Goal: Navigation & Orientation: Find specific page/section

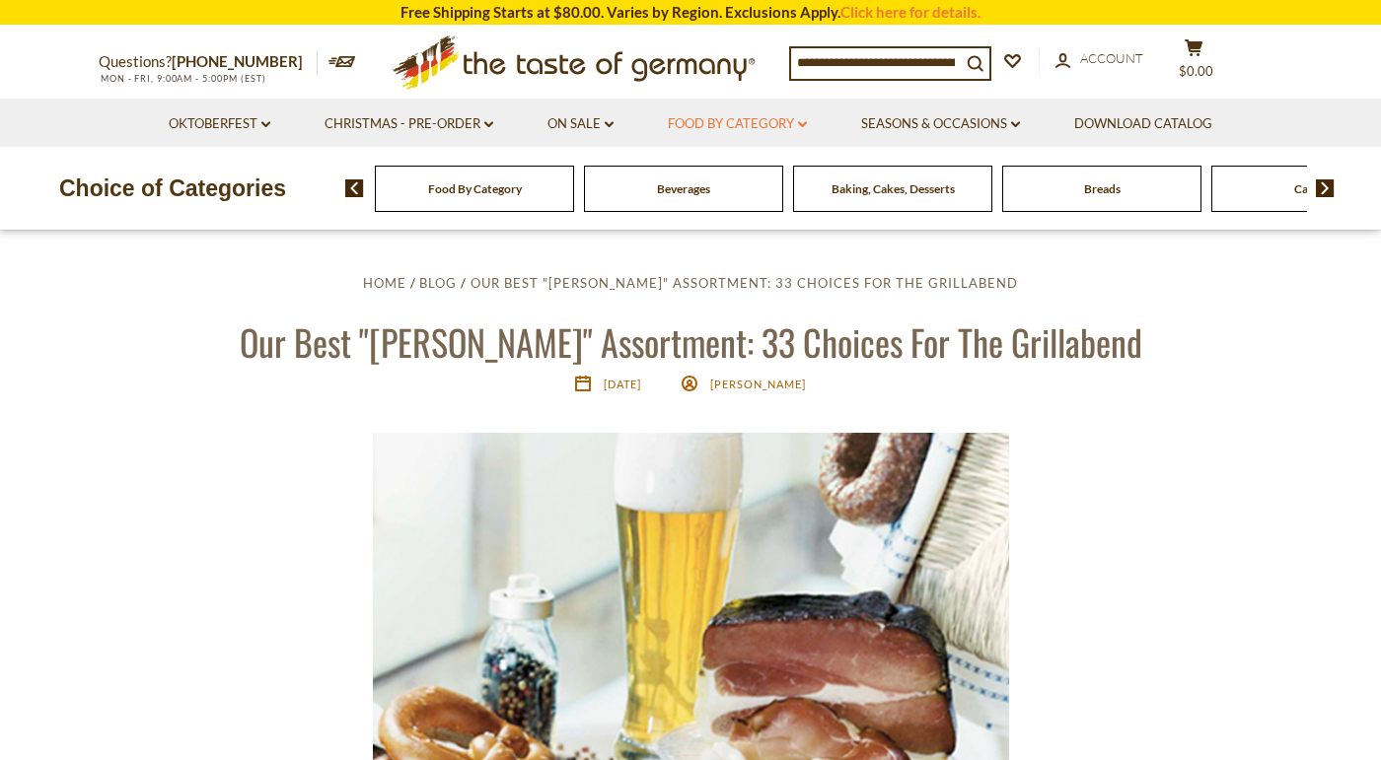
click at [789, 127] on link "Food By Category dropdown_arrow" at bounding box center [737, 124] width 139 height 22
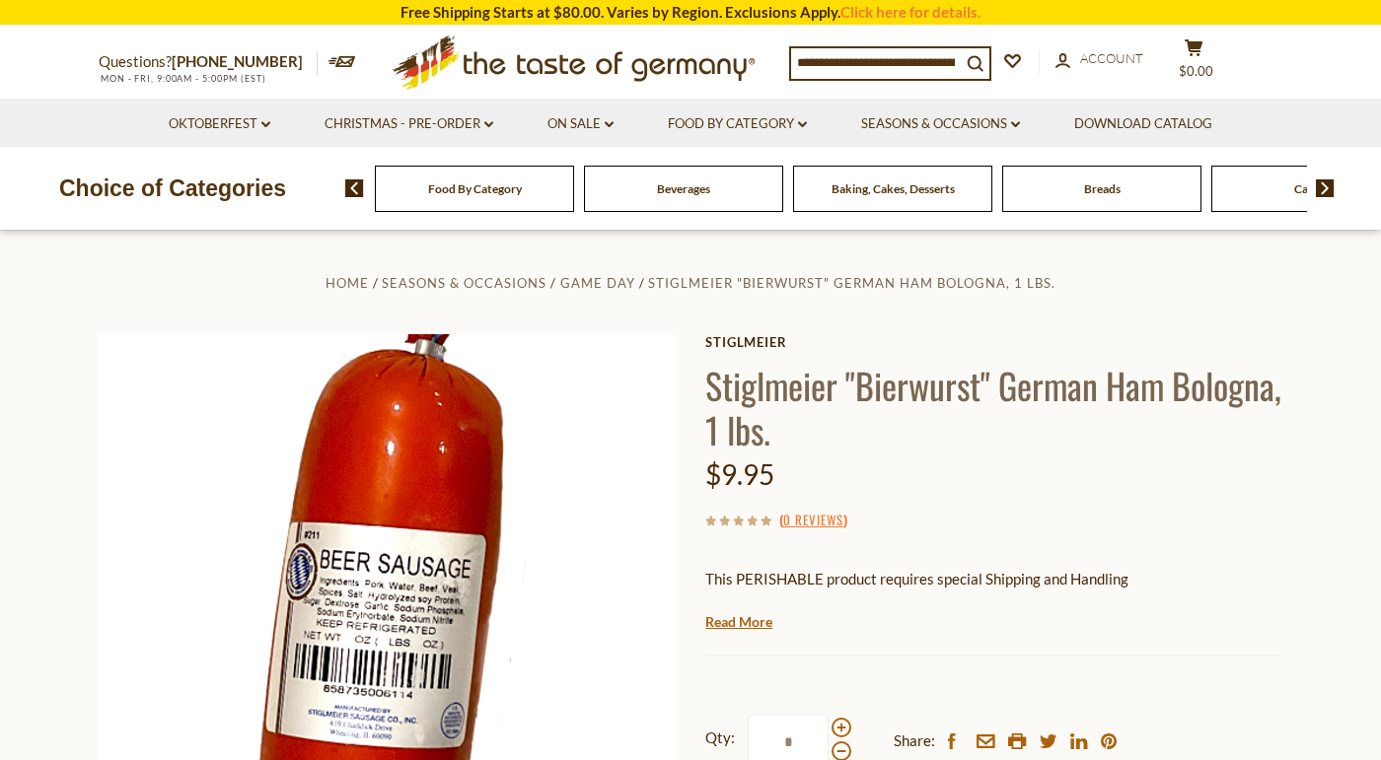
click at [1323, 190] on img at bounding box center [1324, 188] width 19 height 18
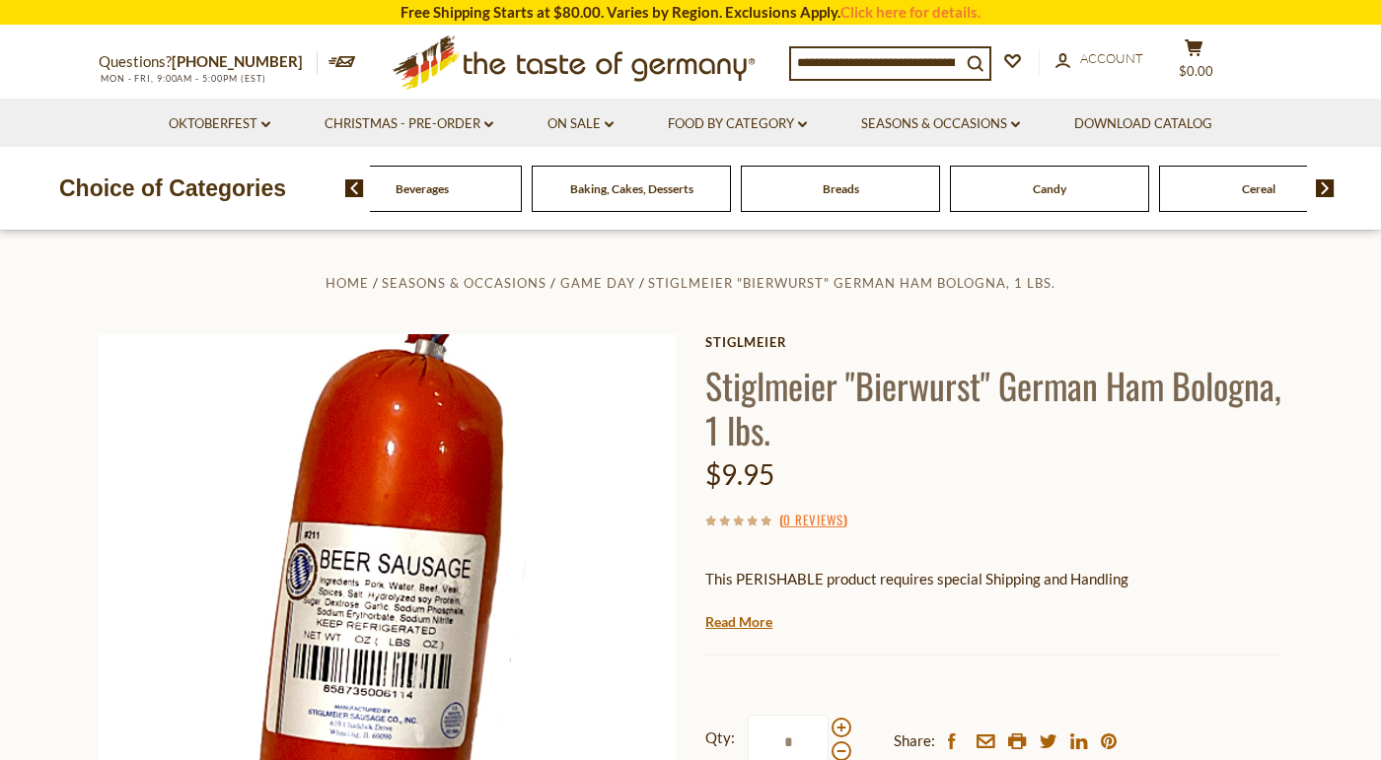
click at [1323, 190] on img at bounding box center [1324, 188] width 19 height 18
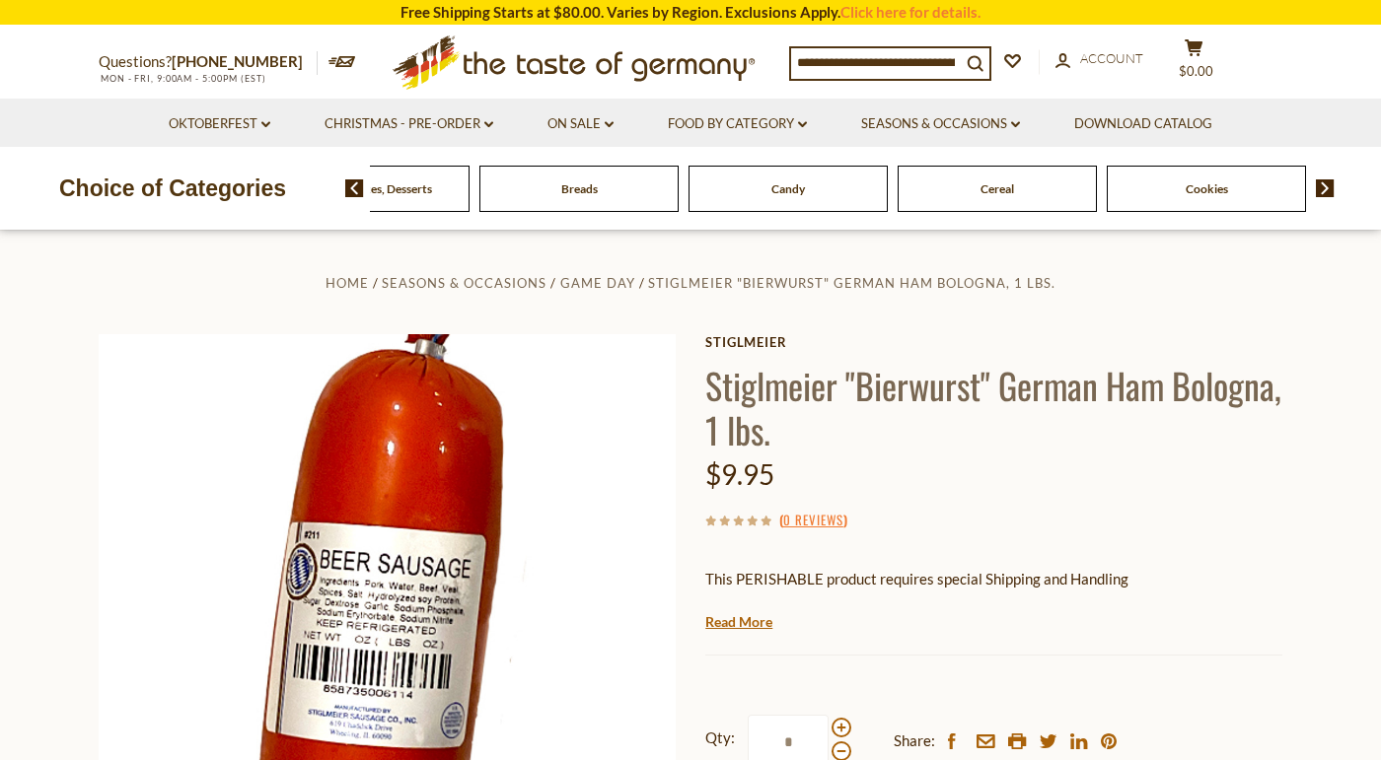
click at [1323, 190] on img at bounding box center [1324, 188] width 19 height 18
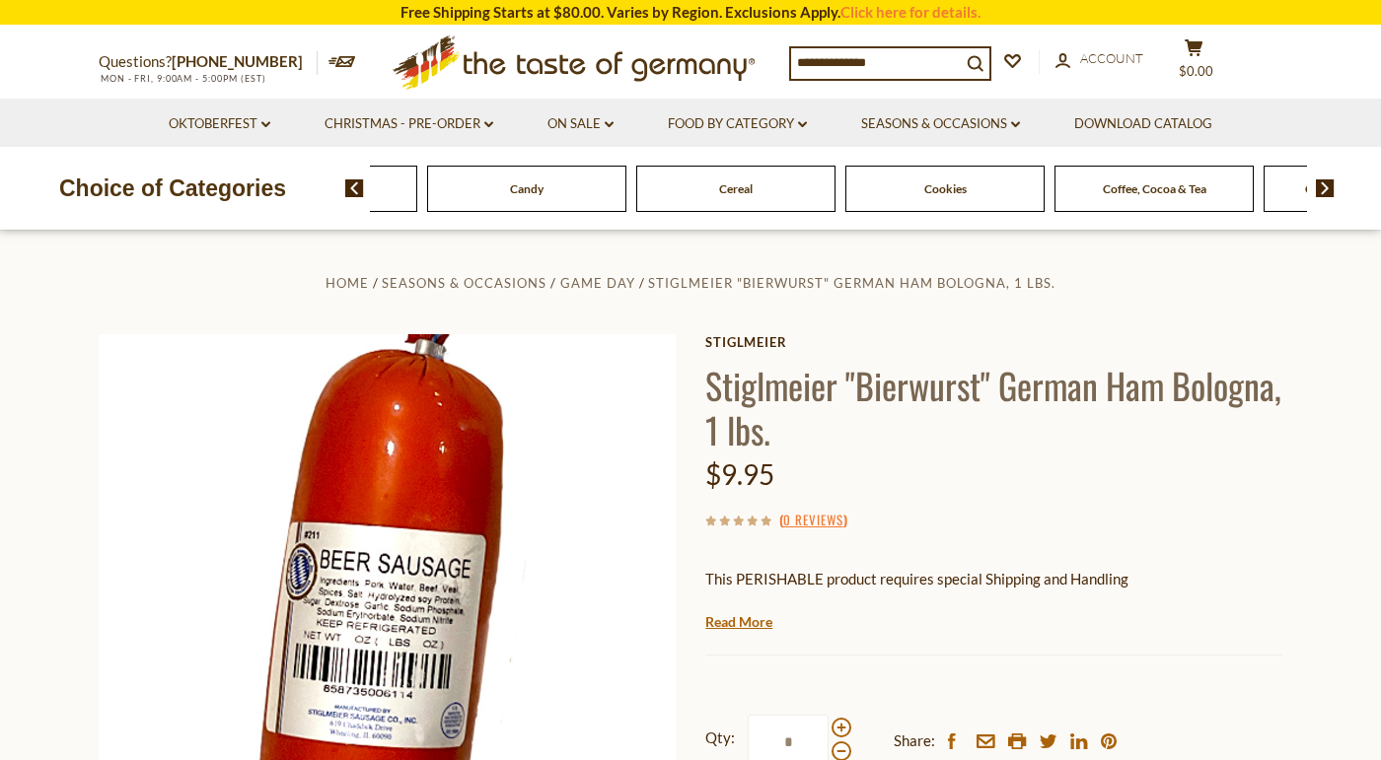
click at [1323, 190] on img at bounding box center [1324, 188] width 19 height 18
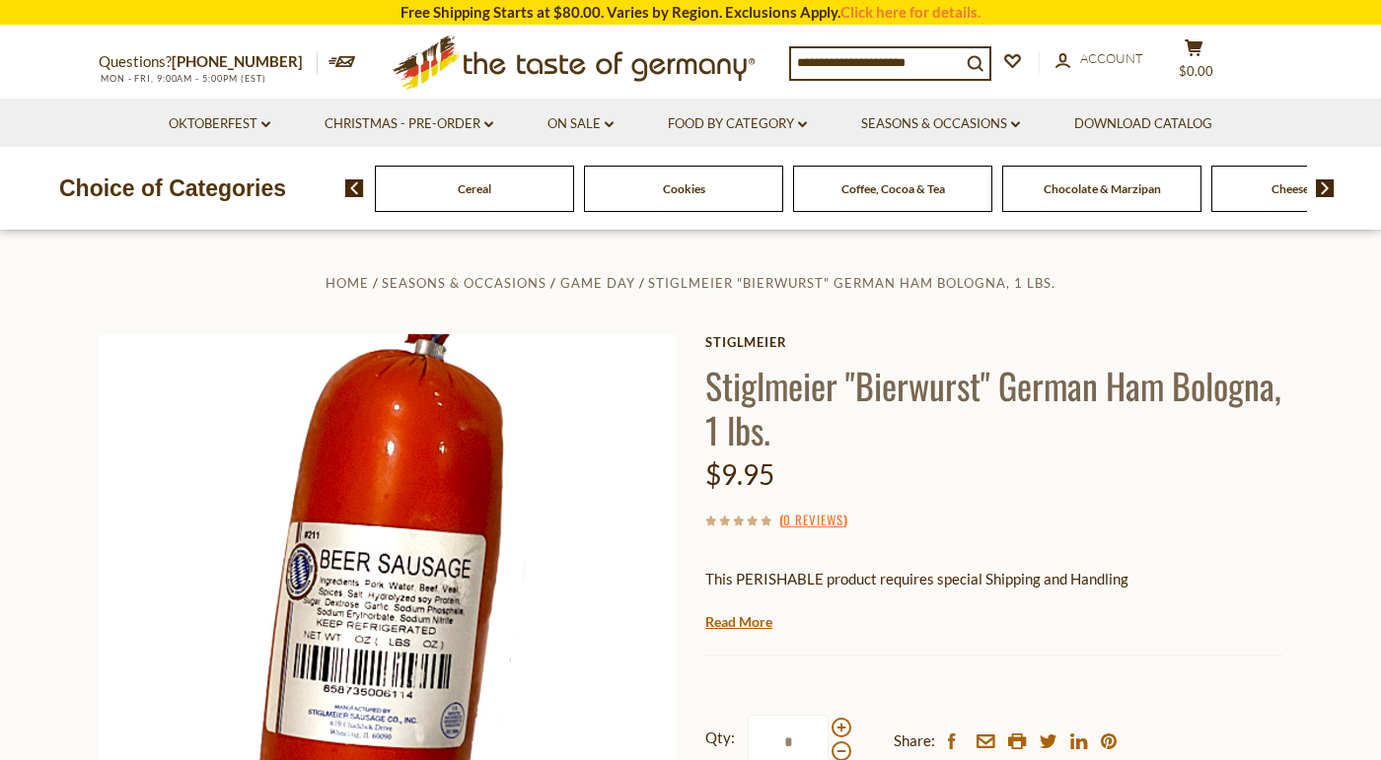
click at [1323, 190] on img at bounding box center [1324, 188] width 19 height 18
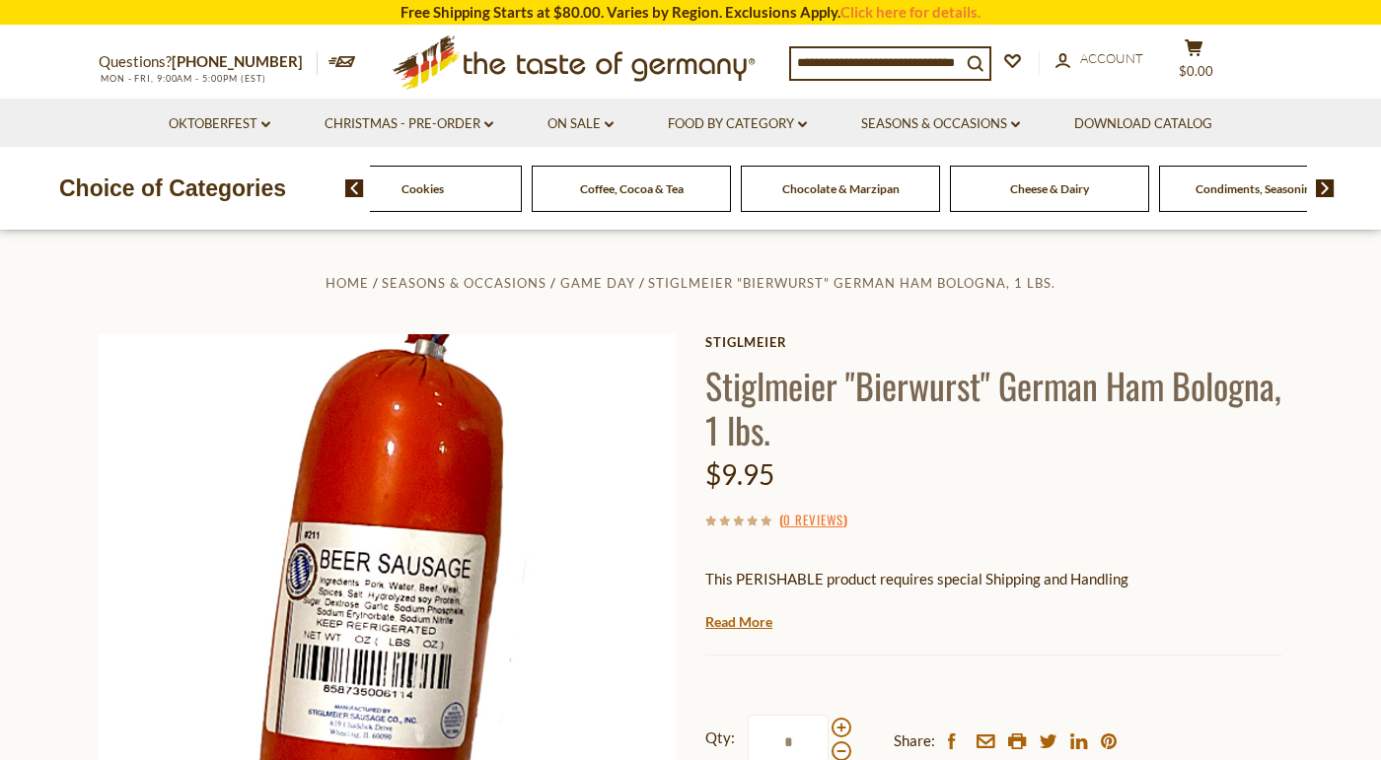
click at [1323, 190] on img at bounding box center [1324, 188] width 19 height 18
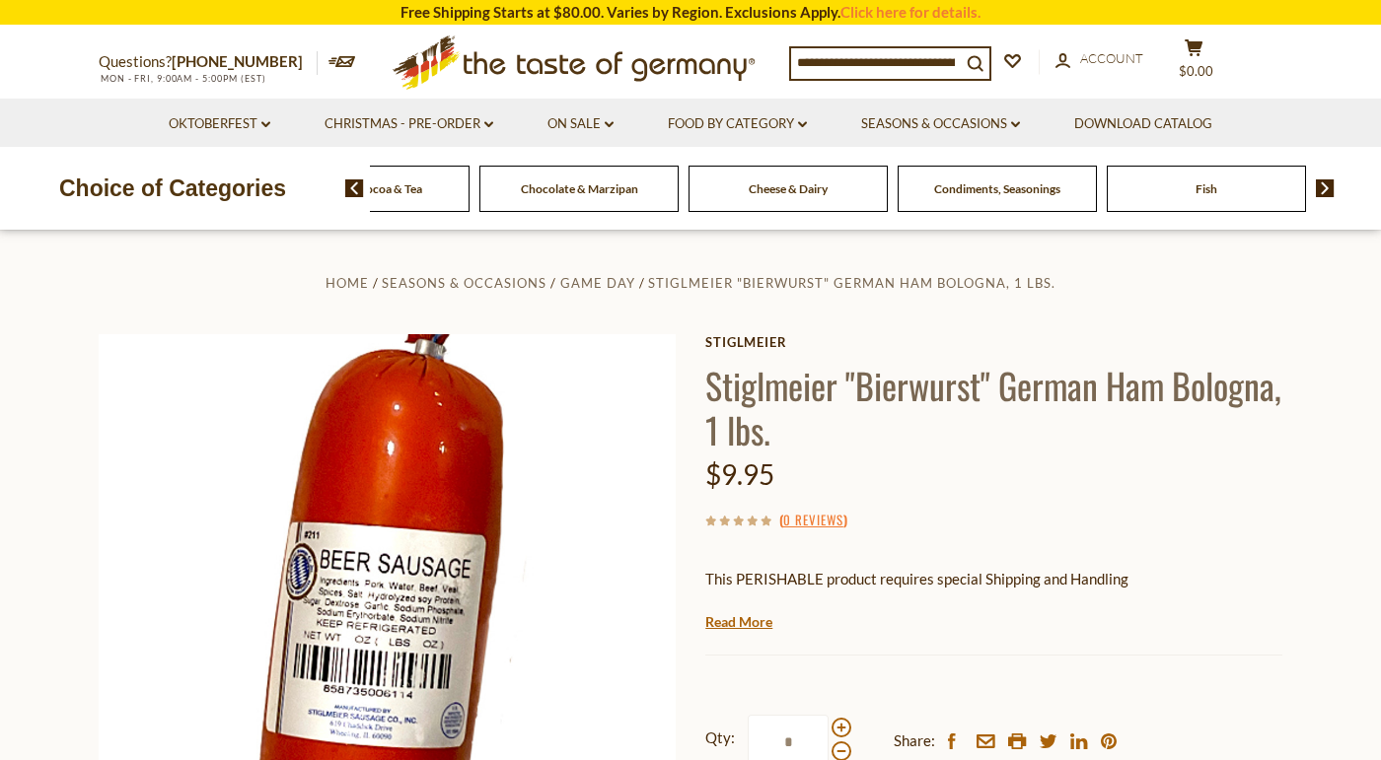
click at [1323, 190] on img at bounding box center [1324, 188] width 19 height 18
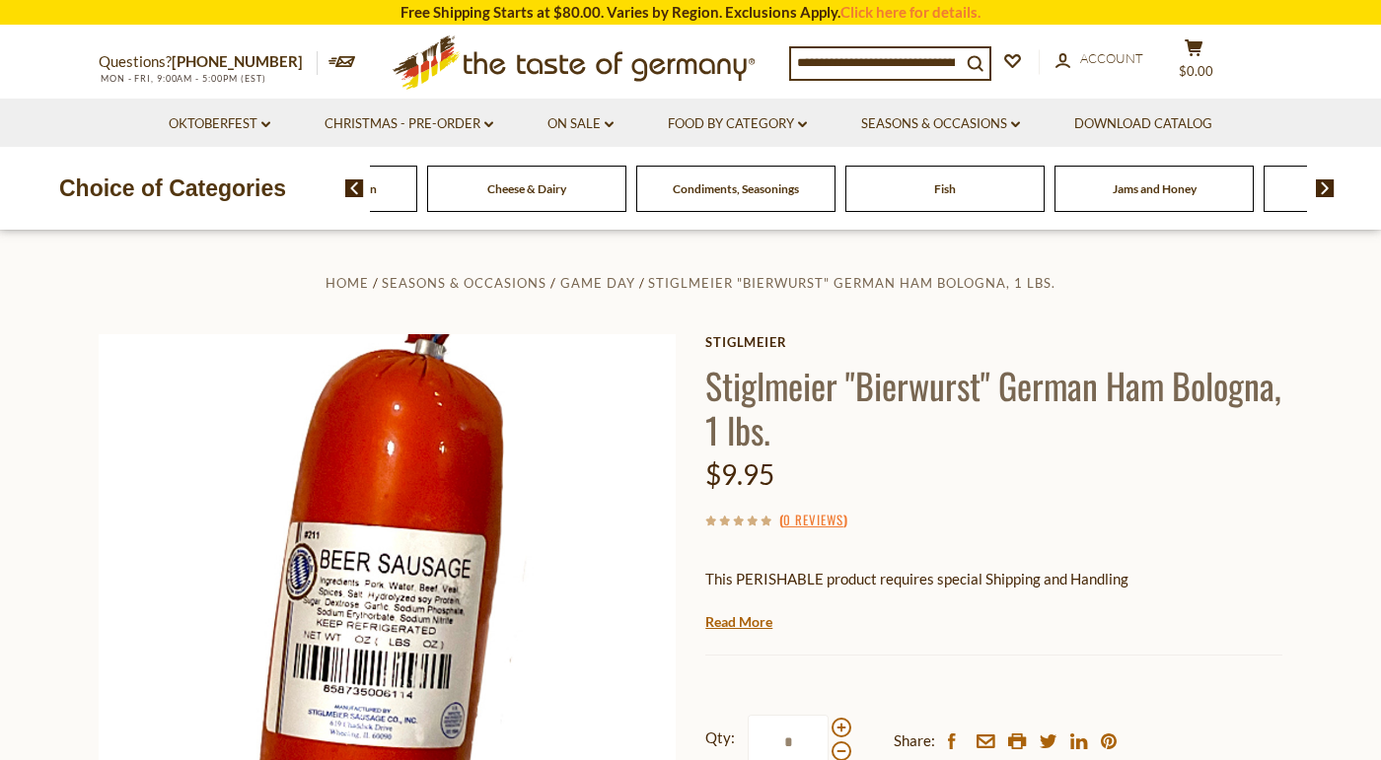
click at [1323, 190] on img at bounding box center [1324, 188] width 19 height 18
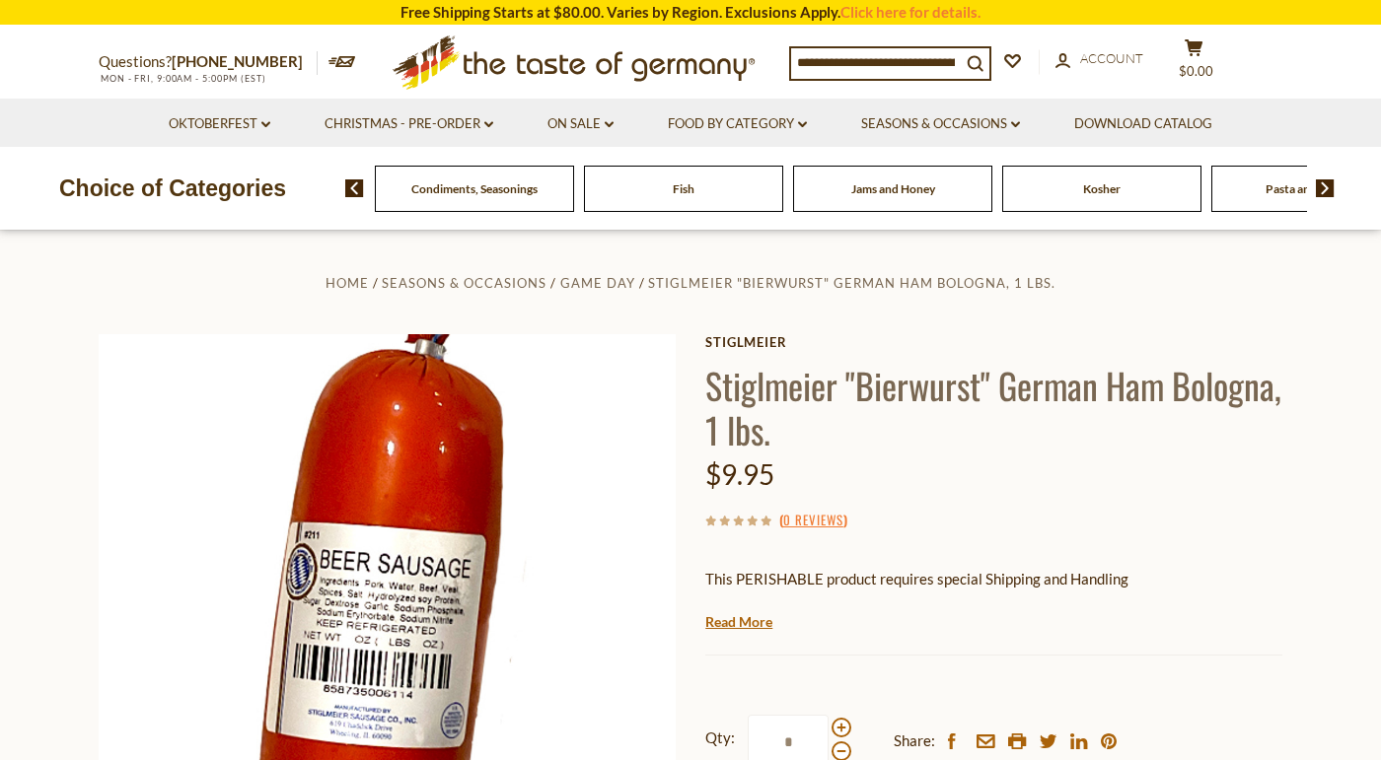
click at [1323, 190] on img at bounding box center [1324, 188] width 19 height 18
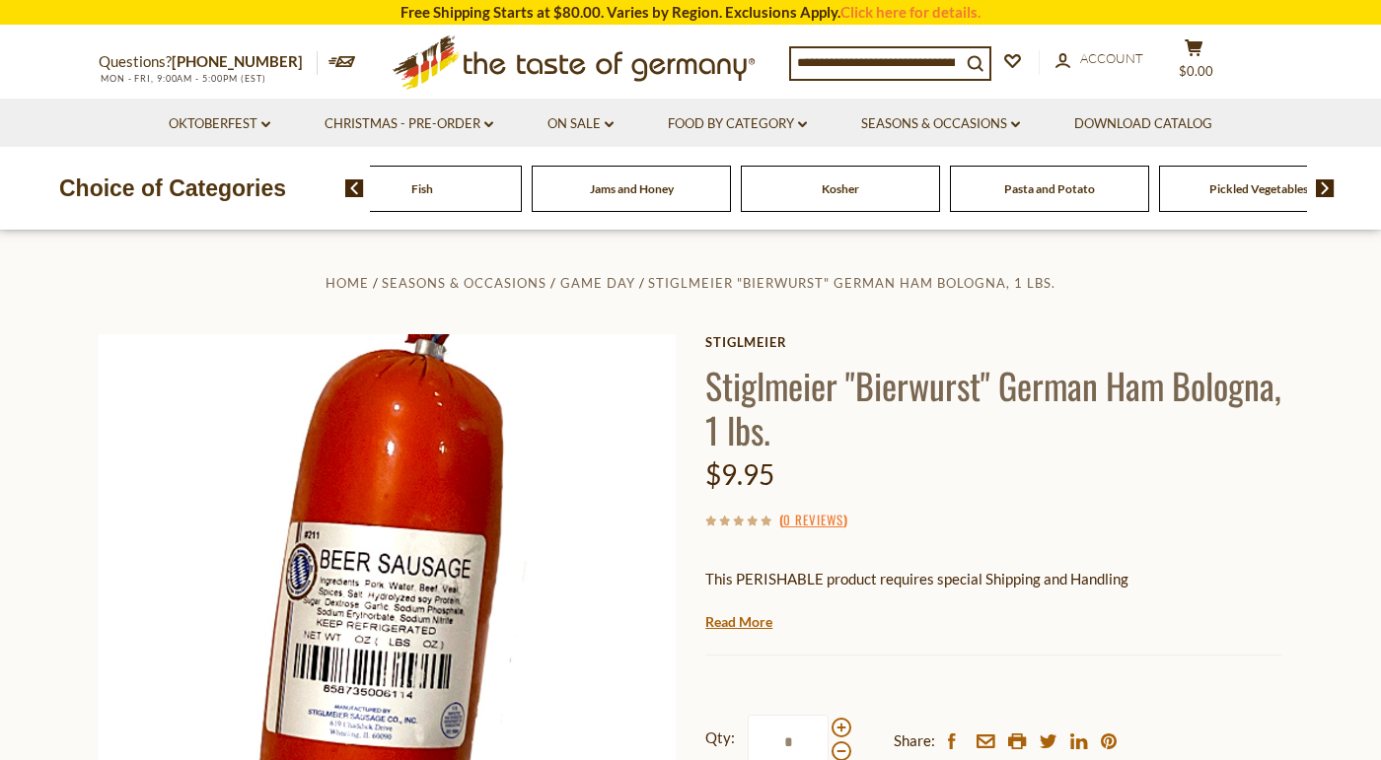
click at [1323, 190] on img at bounding box center [1324, 188] width 19 height 18
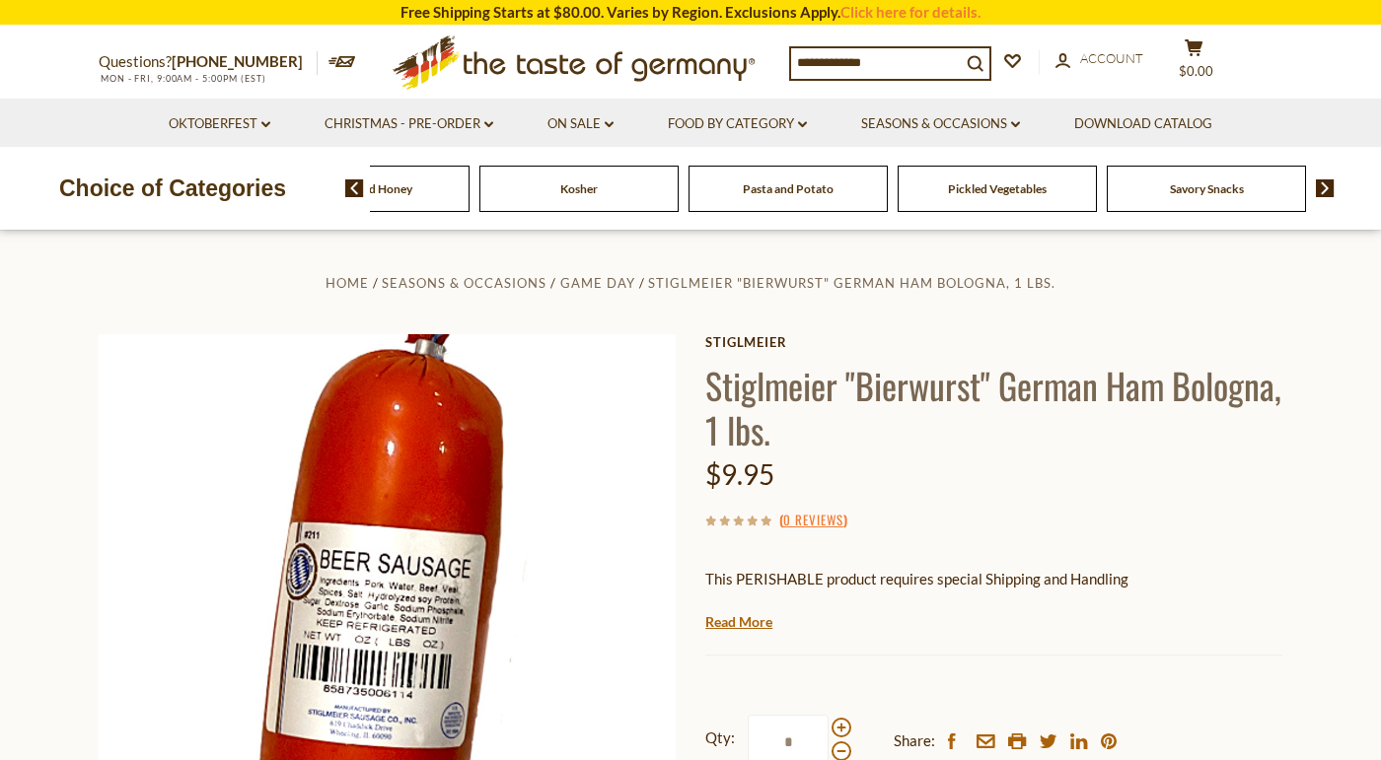
click at [1323, 190] on img at bounding box center [1324, 188] width 19 height 18
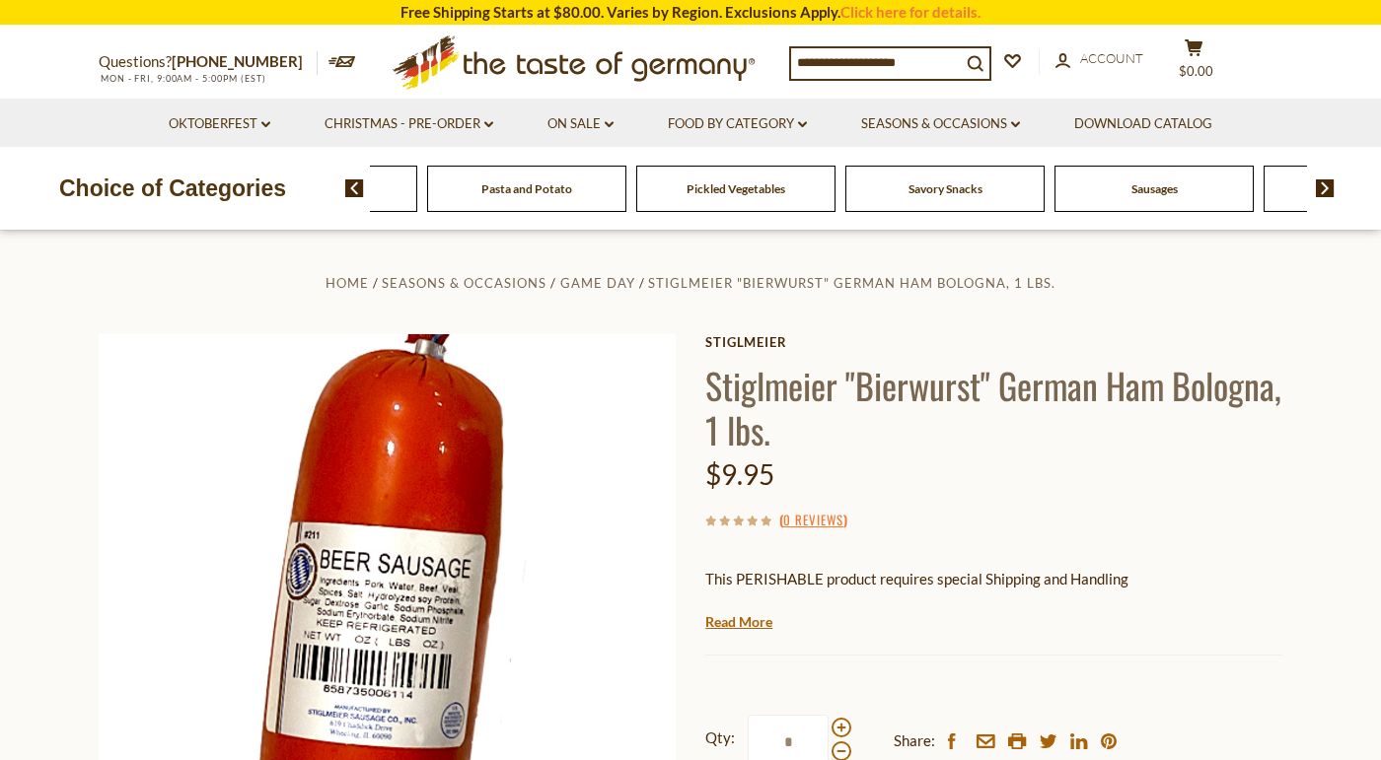
click at [1323, 190] on img at bounding box center [1324, 188] width 19 height 18
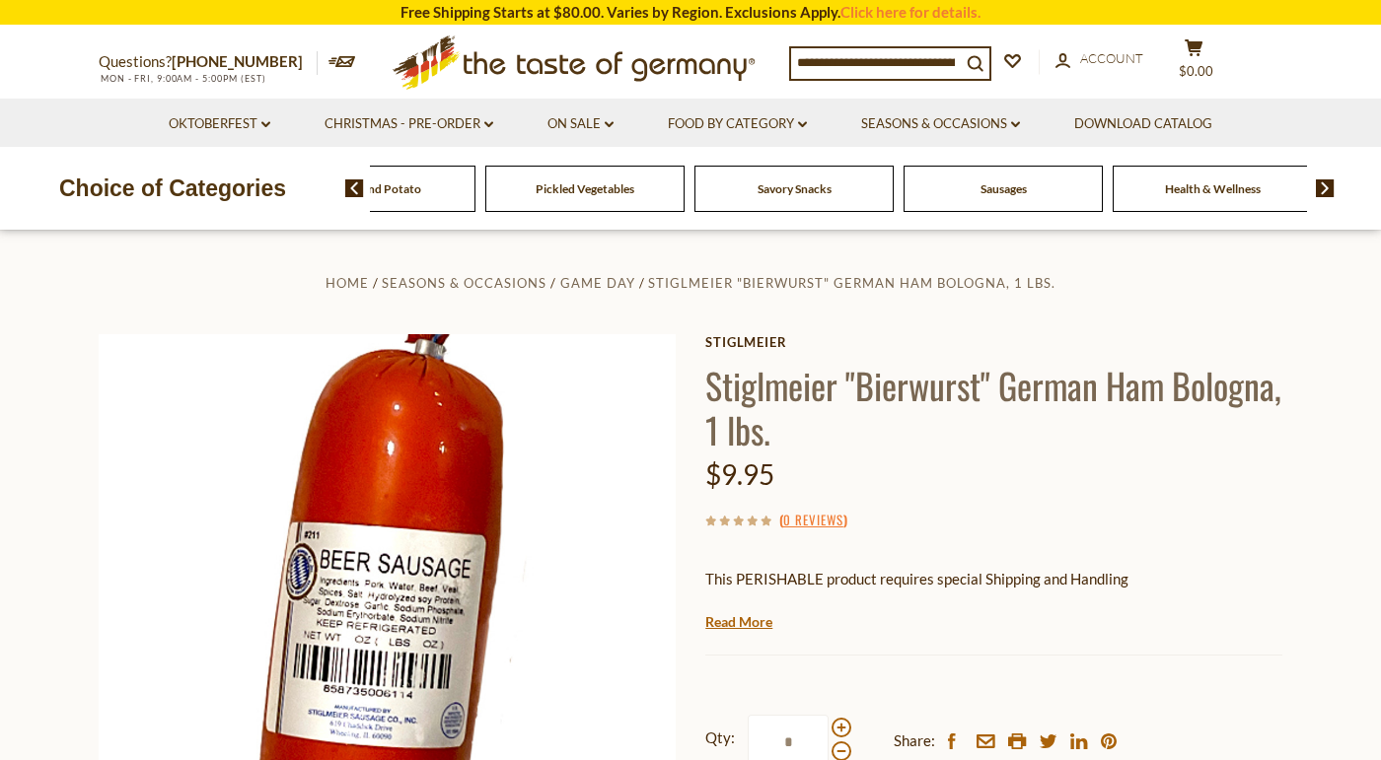
click at [1165, 189] on span "Health & Wellness" at bounding box center [1213, 188] width 96 height 15
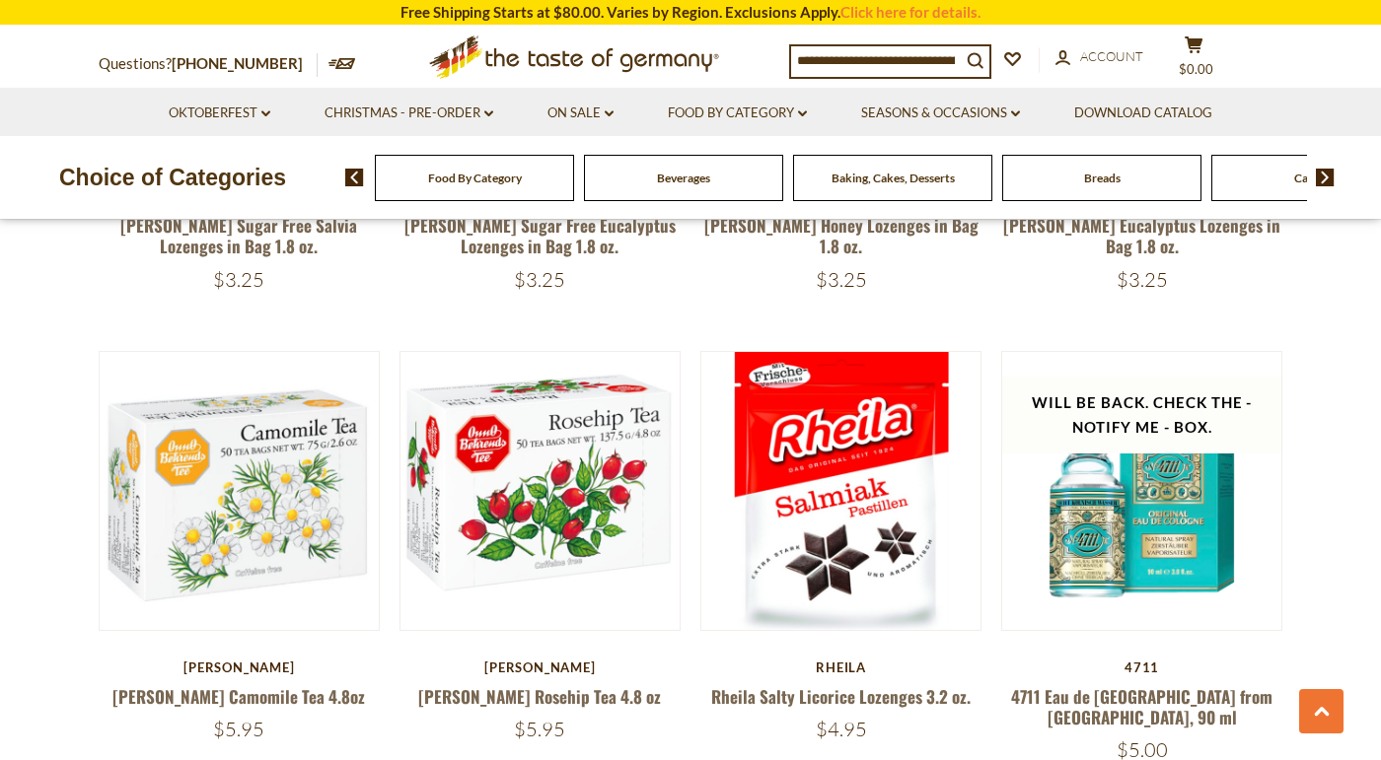
scroll to position [2958, 0]
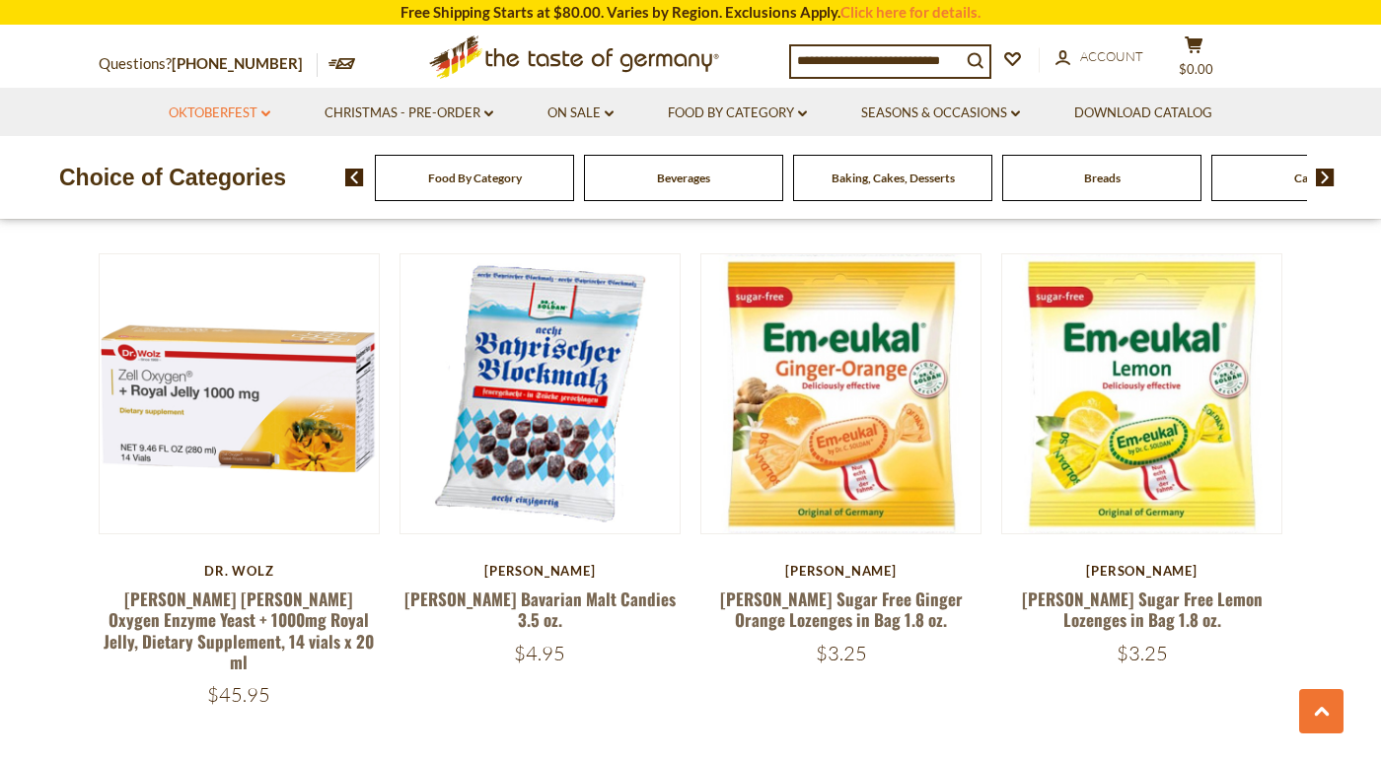
click at [264, 113] on icon at bounding box center [265, 113] width 9 height 6
click at [575, 113] on link "On Sale dropdown_arrow" at bounding box center [580, 114] width 66 height 22
click at [481, 116] on link "Christmas - PRE-ORDER dropdown_arrow" at bounding box center [408, 114] width 169 height 22
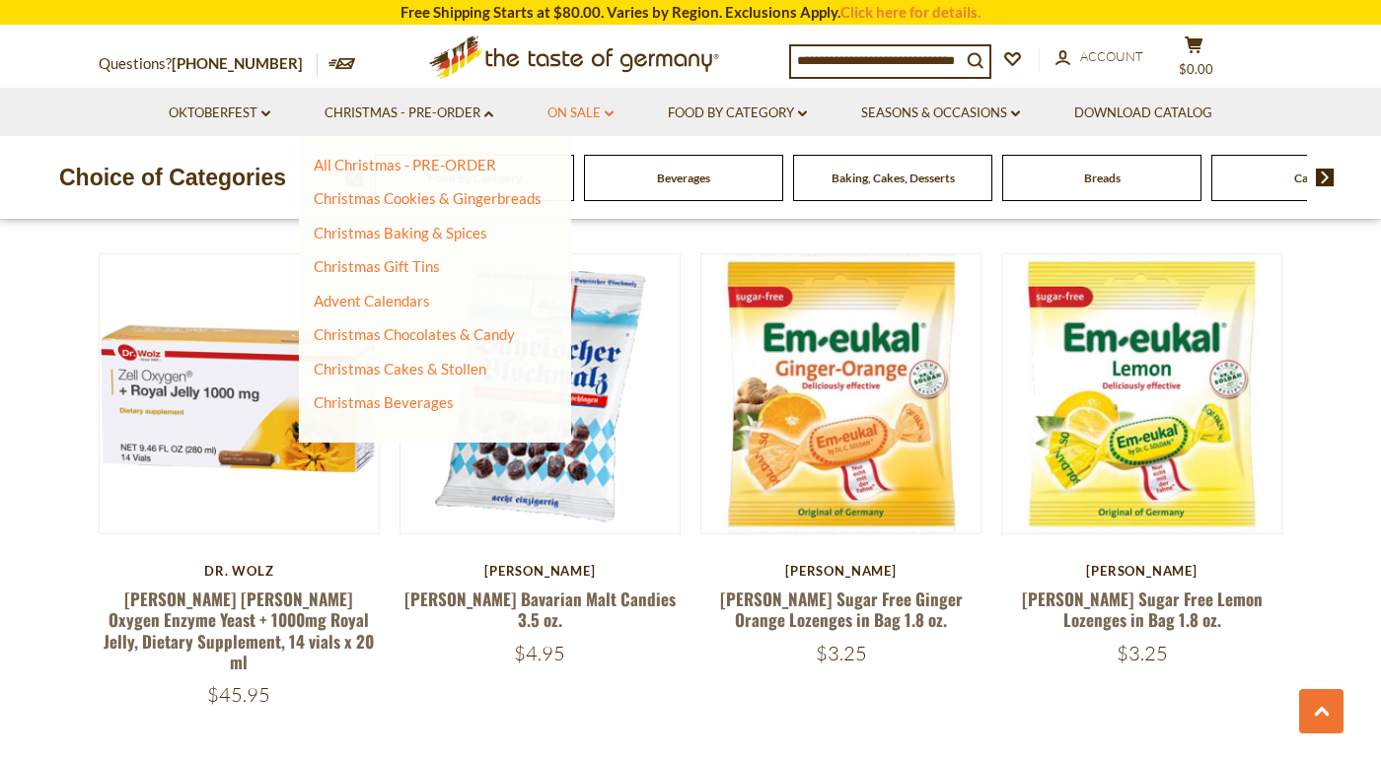
click at [586, 115] on link "On Sale dropdown_arrow" at bounding box center [580, 114] width 66 height 22
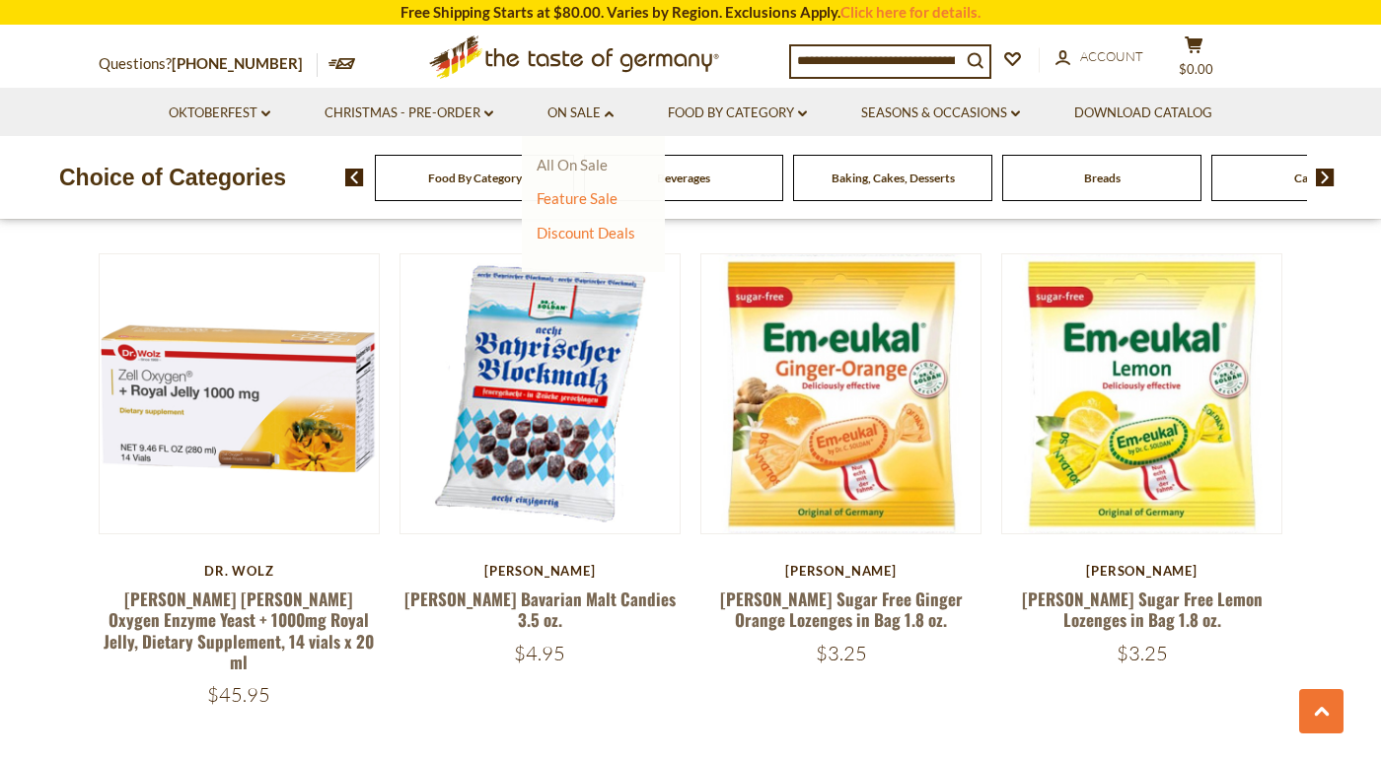
click at [575, 165] on link "All On Sale" at bounding box center [571, 165] width 71 height 18
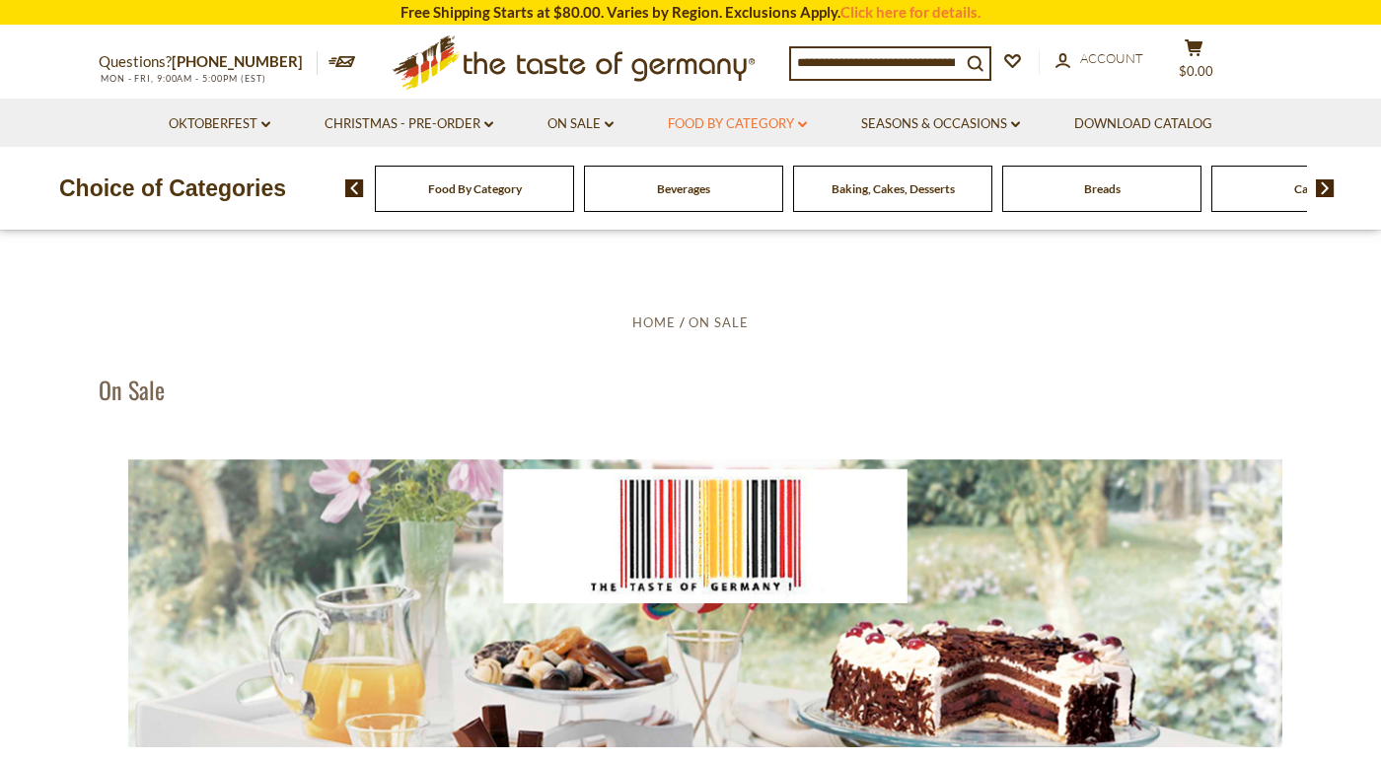
click at [759, 123] on link "Food By Category dropdown_arrow" at bounding box center [737, 124] width 139 height 22
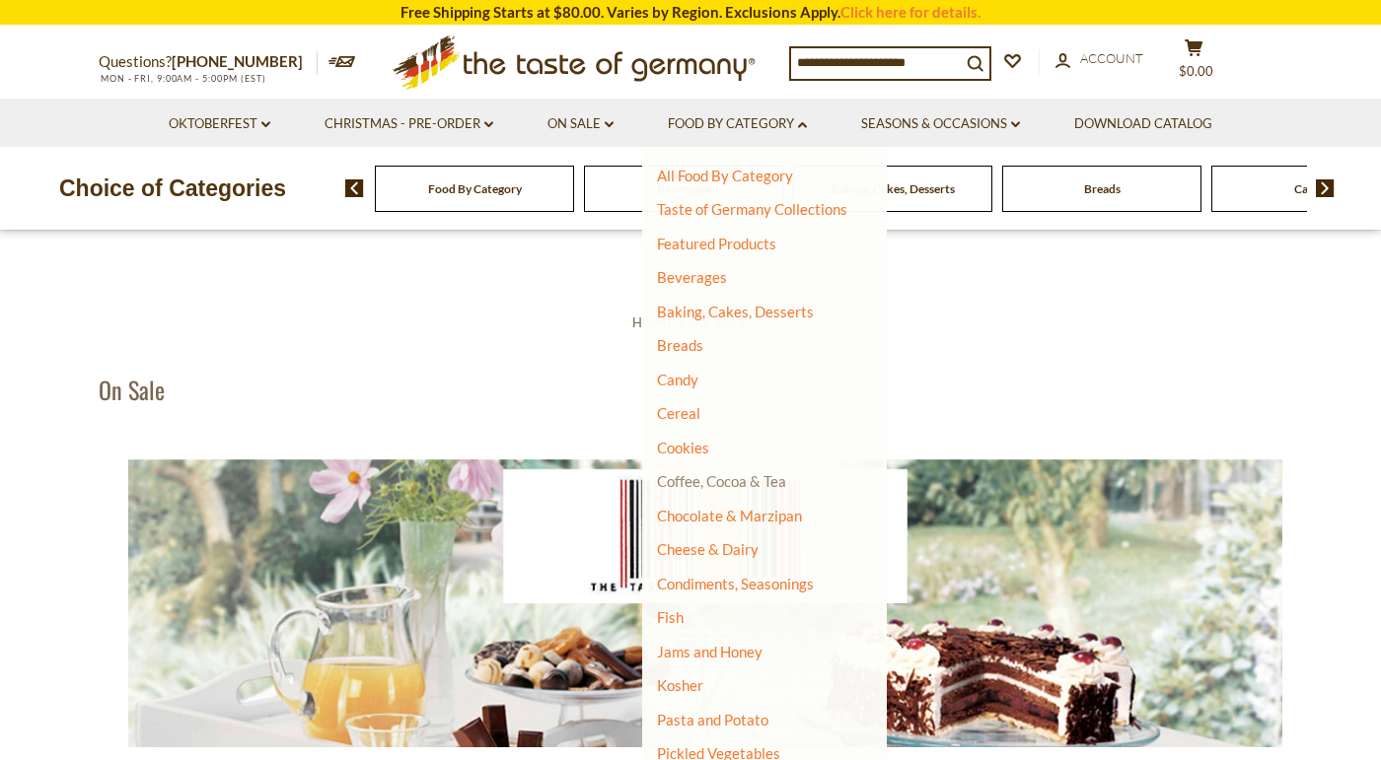
click at [743, 483] on link "Coffee, Cocoa & Tea" at bounding box center [721, 481] width 129 height 18
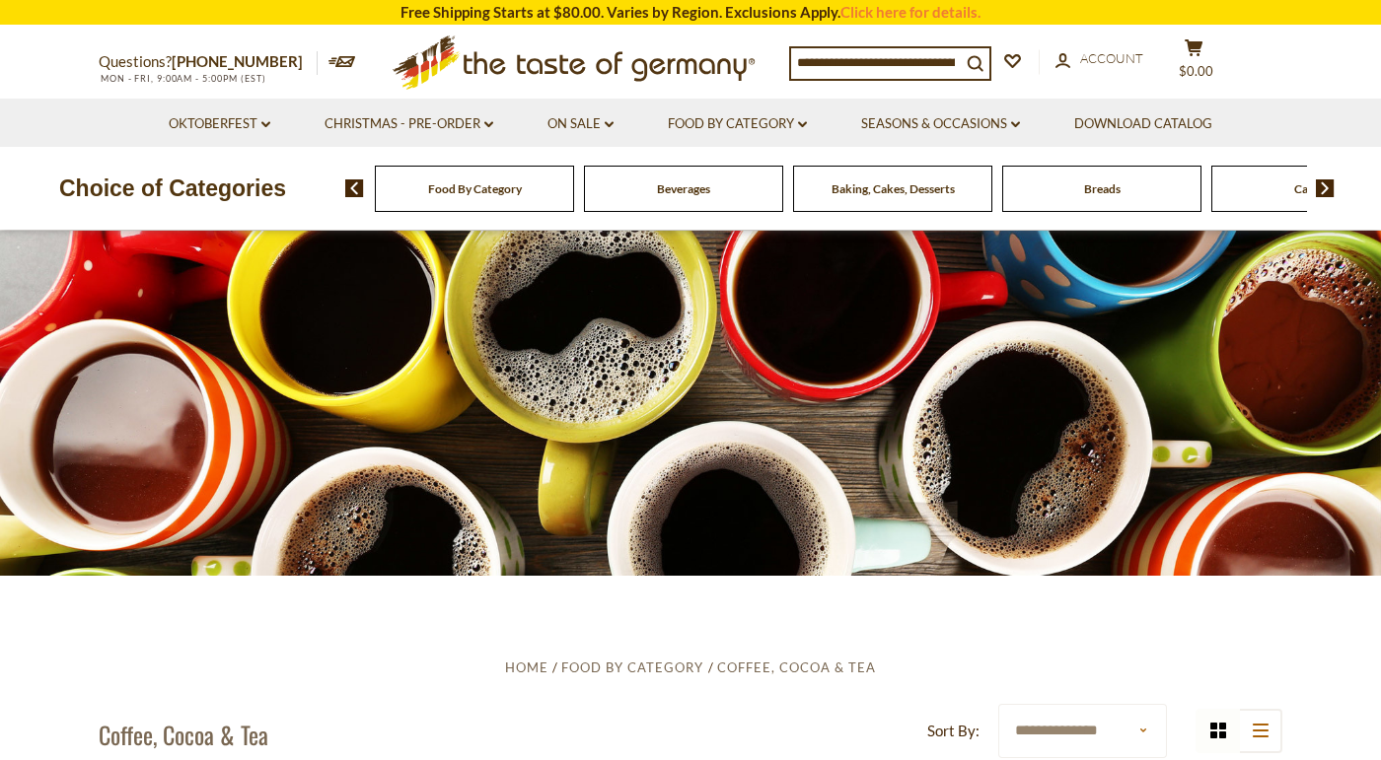
click at [574, 195] on div "Breads" at bounding box center [474, 189] width 199 height 46
click at [574, 197] on div "Breads" at bounding box center [474, 189] width 199 height 46
click at [1099, 185] on span "Breads" at bounding box center [1102, 188] width 36 height 15
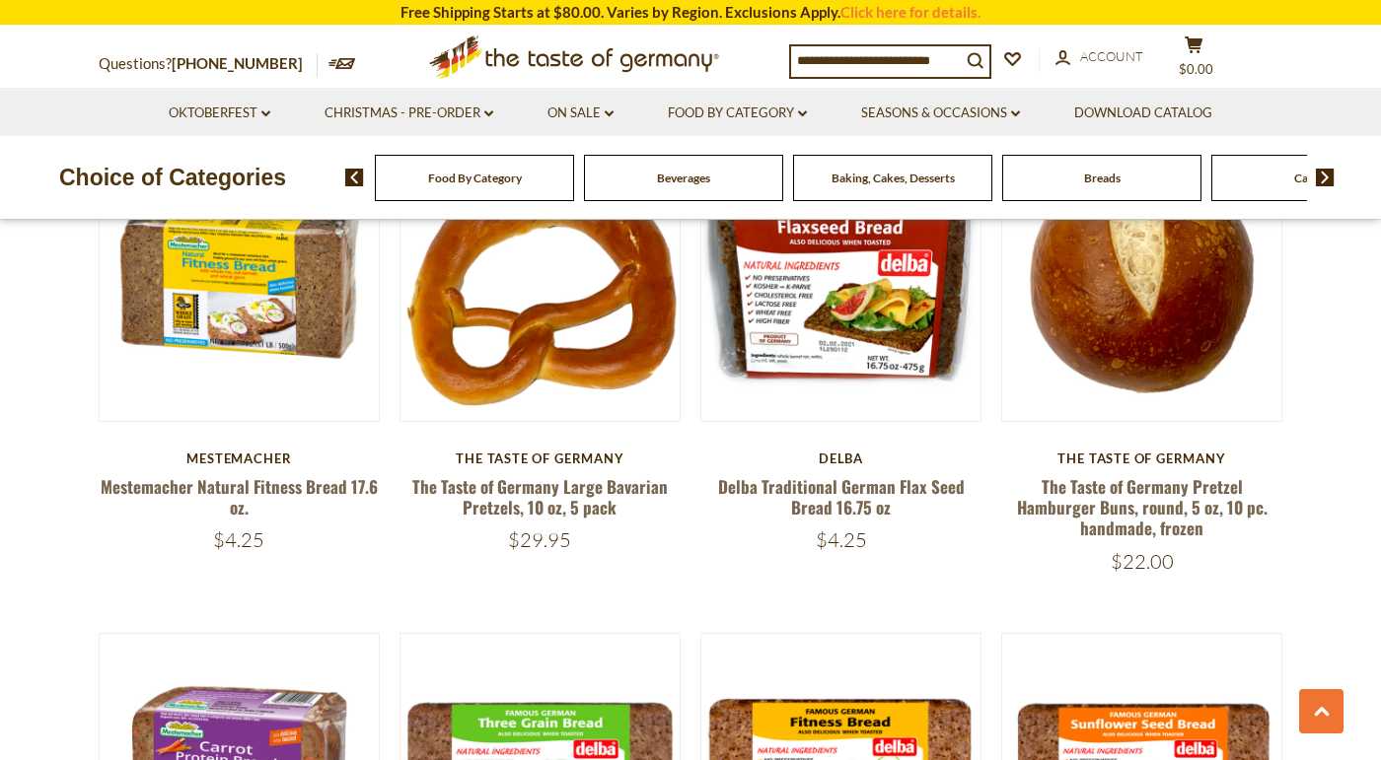
scroll to position [2367, 0]
